Goal: Task Accomplishment & Management: Use online tool/utility

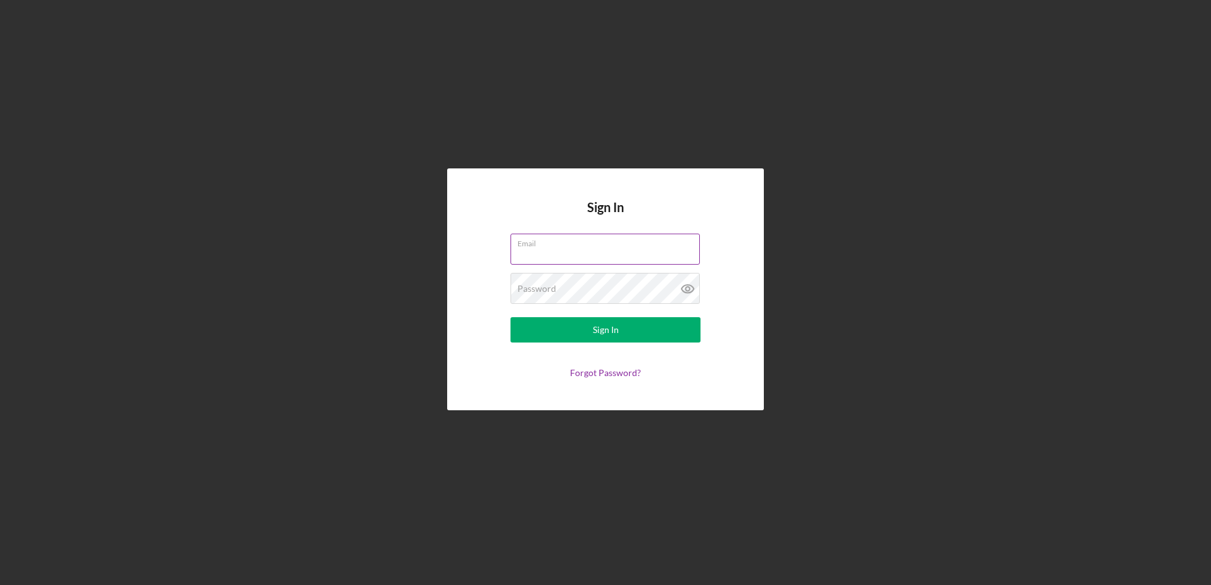
click at [592, 261] on input "Email" at bounding box center [605, 249] width 189 height 30
type input "[PERSON_NAME][EMAIL_ADDRESS][DOMAIN_NAME]"
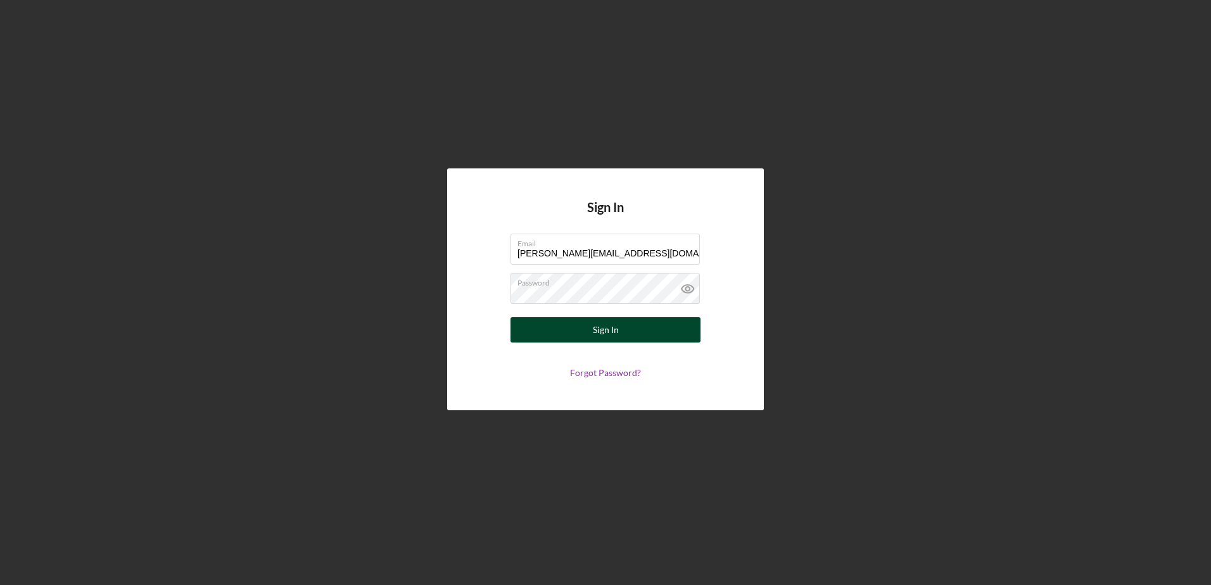
click at [642, 334] on button "Sign In" at bounding box center [606, 329] width 190 height 25
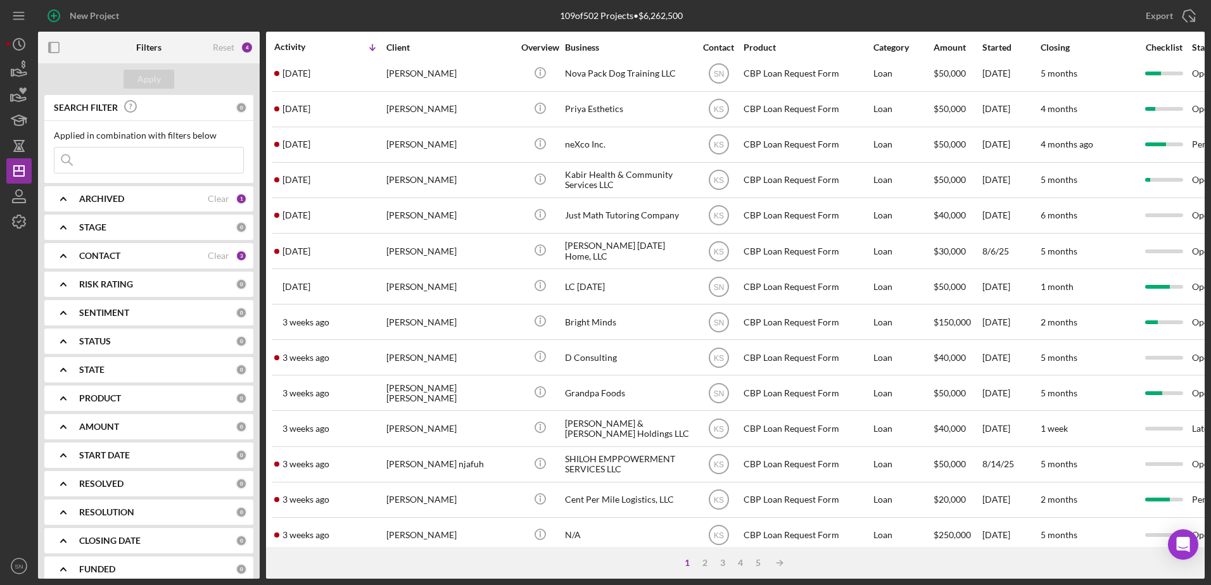
scroll to position [421, 0]
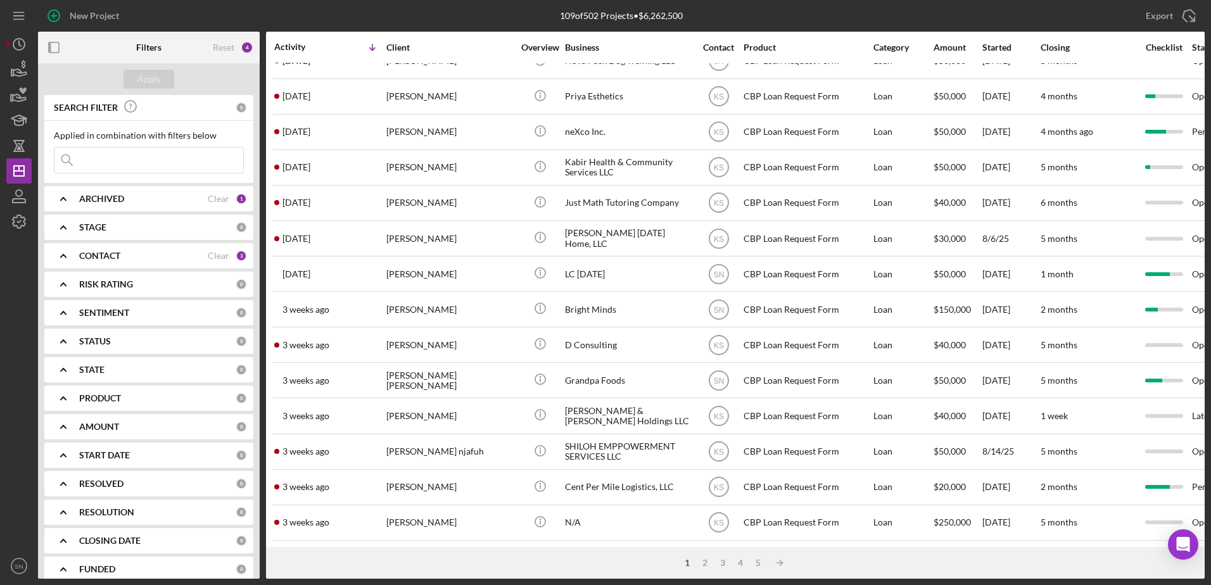
click at [61, 254] on icon "Icon/Expander" at bounding box center [64, 256] width 32 height 32
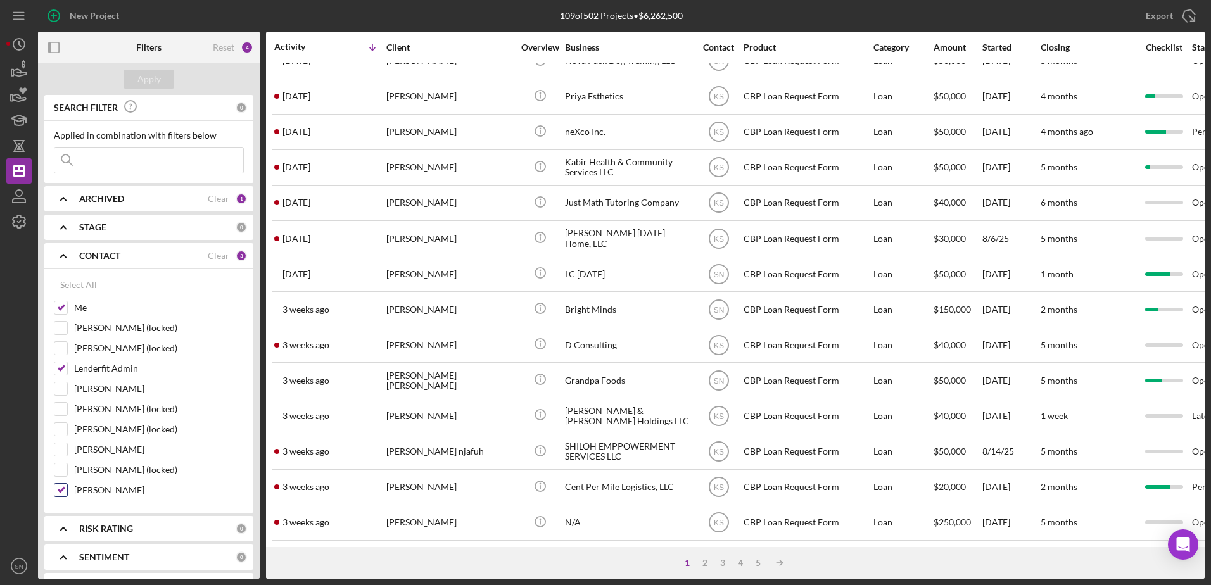
click at [61, 489] on input "[PERSON_NAME]" at bounding box center [60, 490] width 13 height 13
checkbox input "false"
click at [162, 79] on button "Apply" at bounding box center [149, 79] width 51 height 19
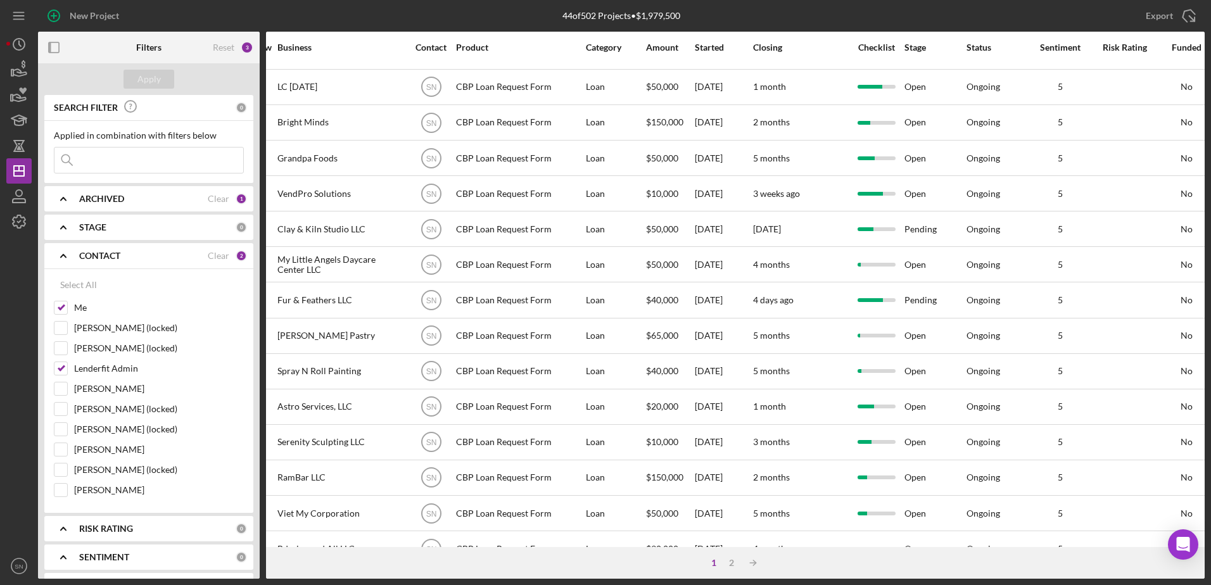
scroll to position [136, 0]
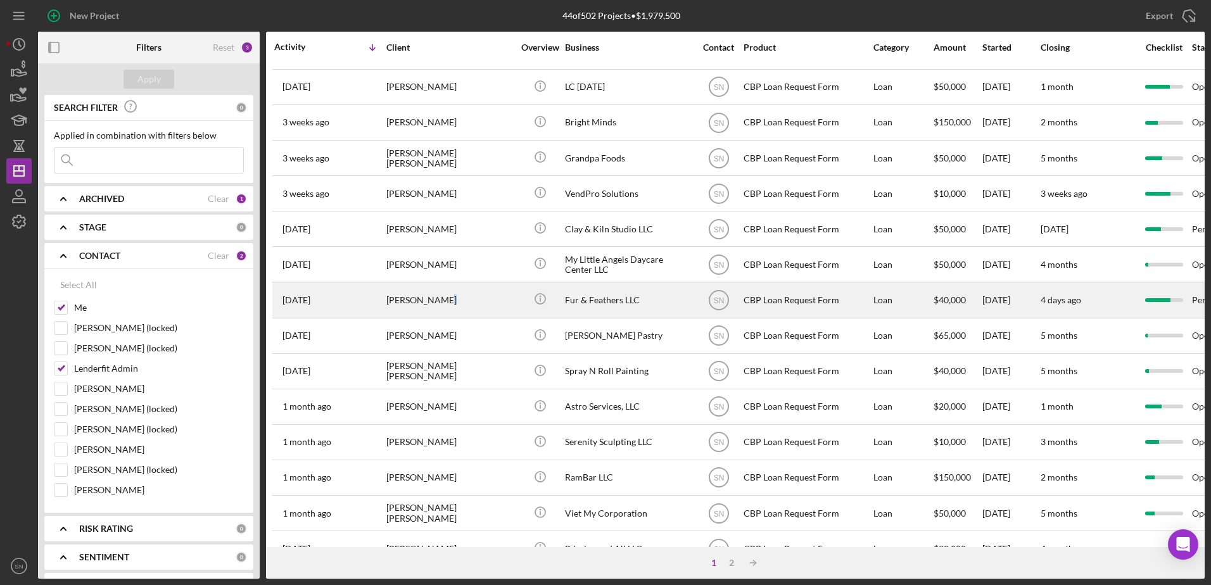
click at [438, 296] on div "[PERSON_NAME]" at bounding box center [449, 300] width 127 height 34
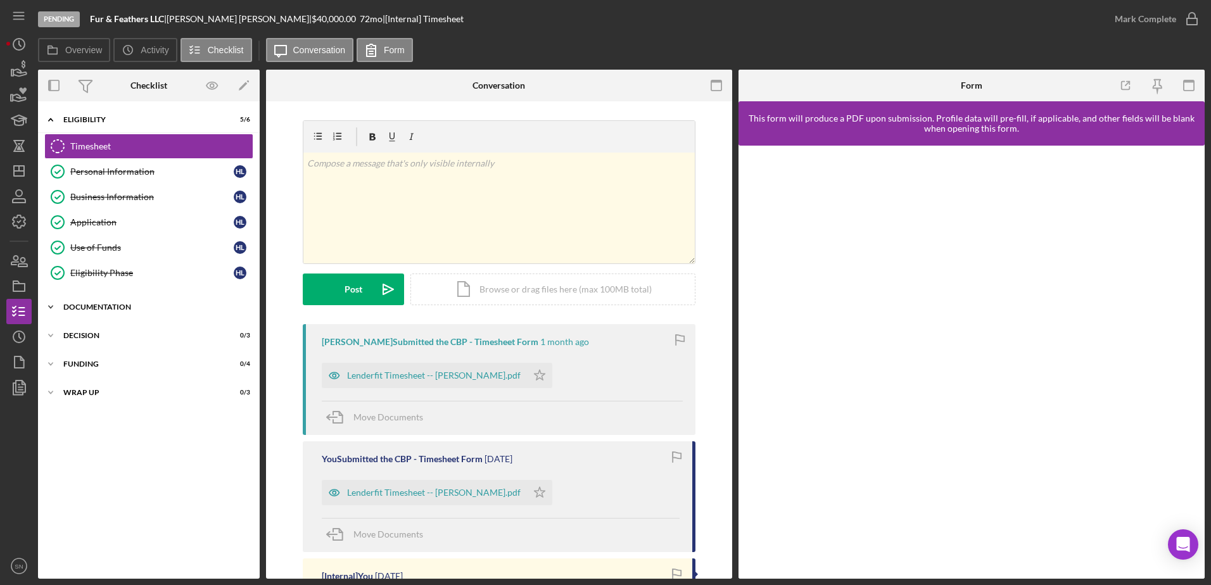
click at [49, 121] on polyline at bounding box center [51, 119] width 4 height 3
